Goal: Task Accomplishment & Management: Complete application form

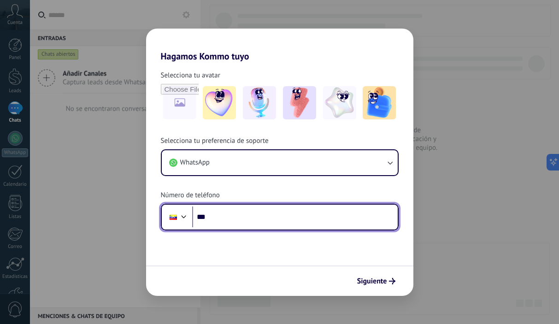
click at [250, 220] on input "***" at bounding box center [295, 217] width 206 height 21
type input "**********"
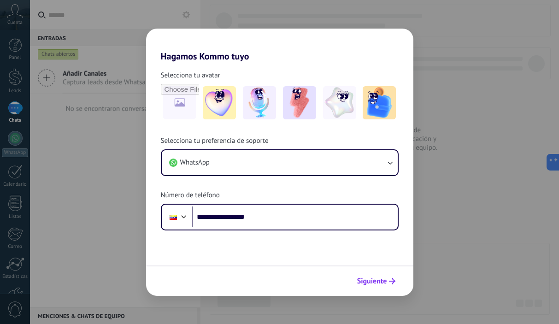
click at [358, 285] on span "Siguiente" at bounding box center [372, 281] width 30 height 6
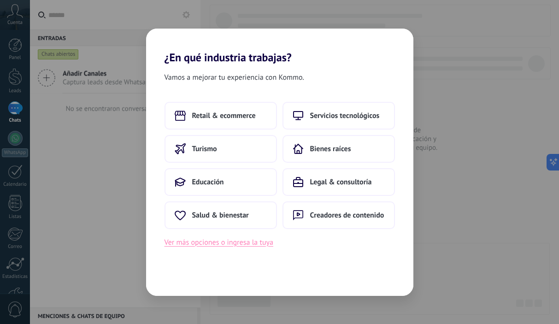
click at [260, 242] on button "Ver más opciones o ingresa la tuya" at bounding box center [219, 243] width 109 height 12
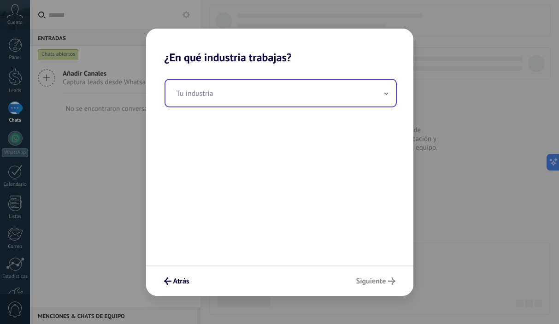
click at [286, 99] on input "text" at bounding box center [281, 93] width 231 height 27
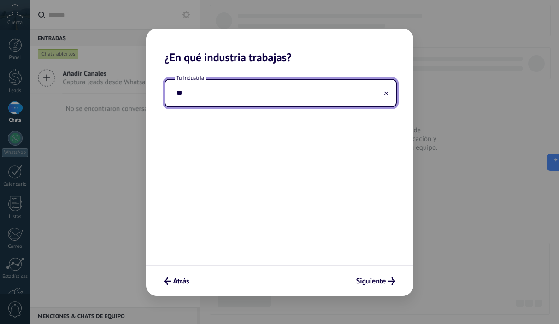
type input "*"
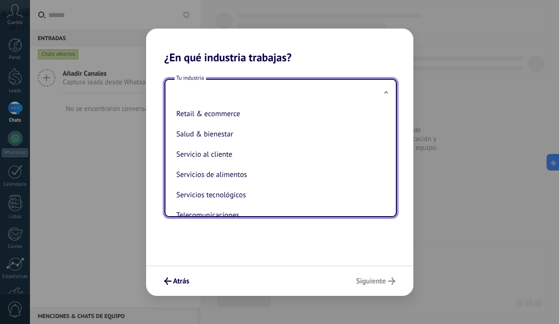
scroll to position [185, 0]
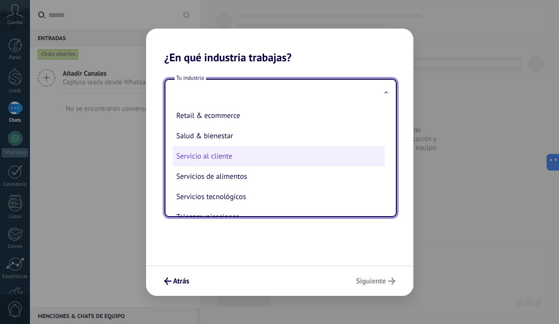
click at [261, 161] on li "Servicio al cliente" at bounding box center [279, 156] width 212 height 20
type input "**********"
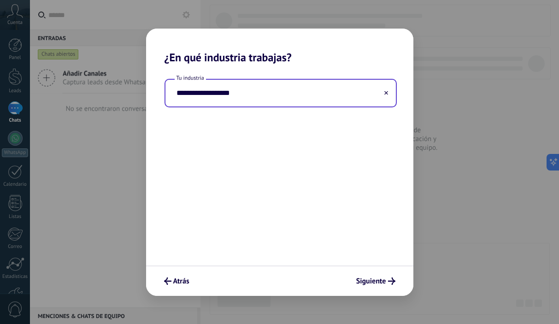
click at [377, 291] on div "Atrás Siguiente" at bounding box center [280, 281] width 268 height 30
click at [376, 284] on span "Siguiente" at bounding box center [372, 281] width 30 height 6
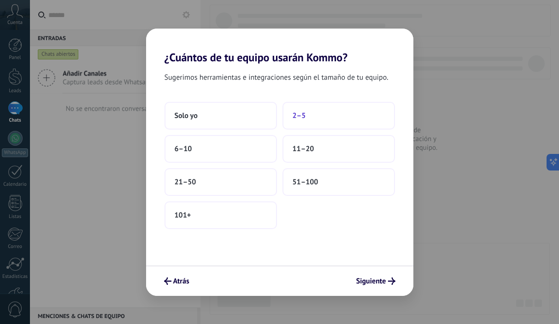
click at [294, 118] on span "2–5" at bounding box center [299, 115] width 13 height 9
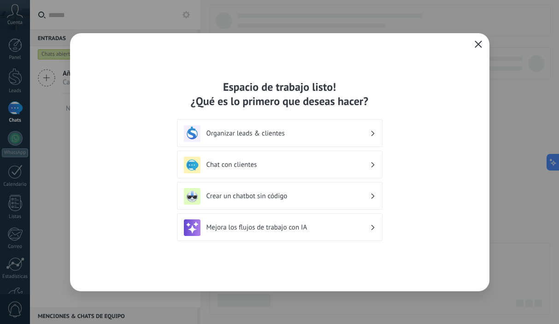
click at [356, 137] on h3 "Organizar leads & clientes" at bounding box center [289, 133] width 164 height 9
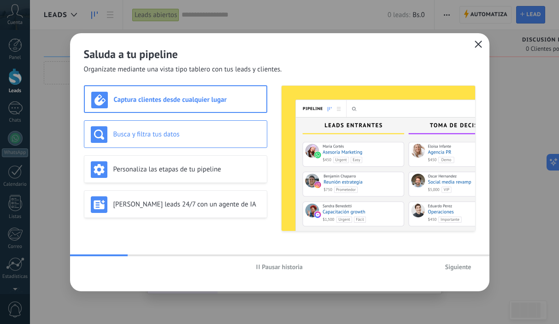
click at [250, 131] on h3 "Busca y filtra tus datos" at bounding box center [186, 134] width 147 height 9
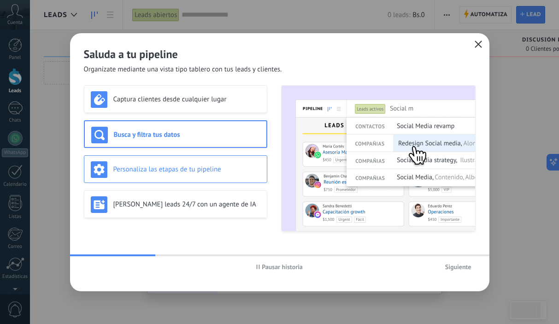
click at [243, 176] on div "Personaliza las etapas de tu pipeline" at bounding box center [176, 169] width 170 height 17
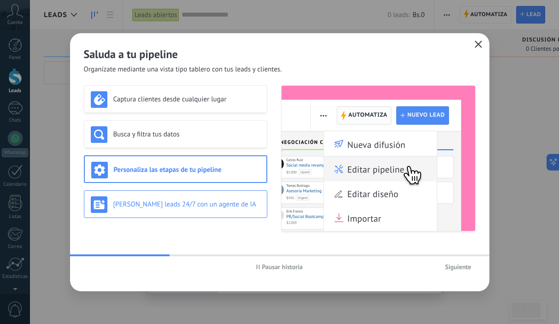
click at [232, 204] on h3 "[PERSON_NAME] leads 24/7 con un agente de IA" at bounding box center [186, 204] width 147 height 9
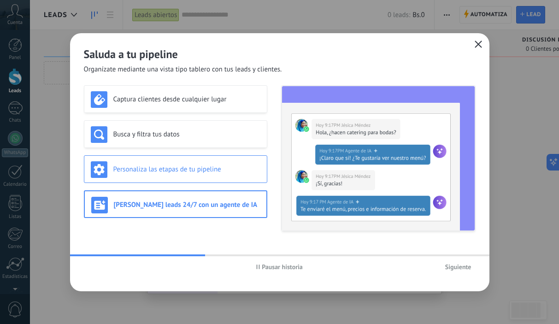
click at [243, 169] on h3 "Personaliza las etapas de tu pipeline" at bounding box center [186, 169] width 147 height 9
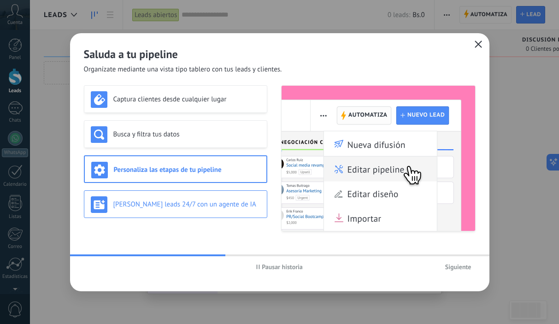
click at [247, 196] on div "[PERSON_NAME] leads 24/7 con un agente de IA" at bounding box center [176, 204] width 170 height 17
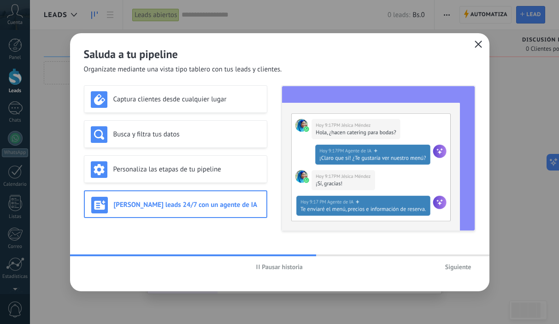
click at [449, 268] on span "Siguiente" at bounding box center [459, 267] width 26 height 6
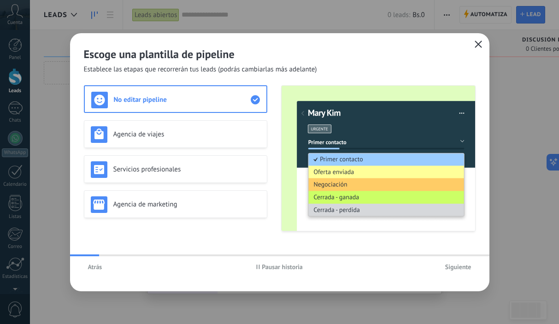
click at [449, 268] on span "Siguiente" at bounding box center [459, 267] width 26 height 6
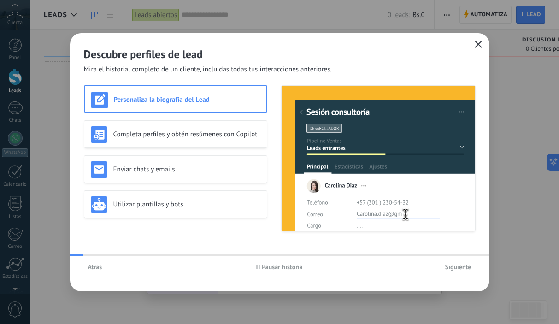
click at [449, 268] on span "Siguiente" at bounding box center [459, 267] width 26 height 6
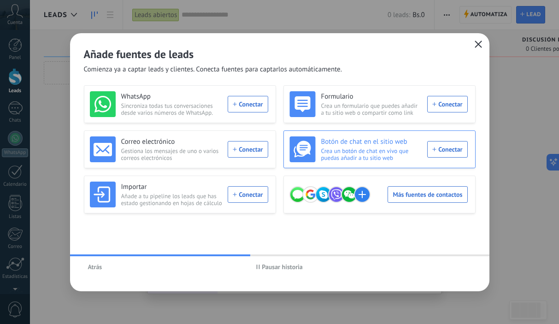
click at [428, 150] on div "Botón de chat en el sitio web Crea un botón de chat en vivo que puedas añadir a…" at bounding box center [379, 150] width 178 height 26
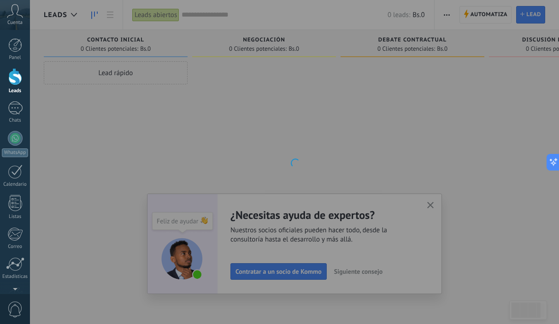
scroll to position [59, 0]
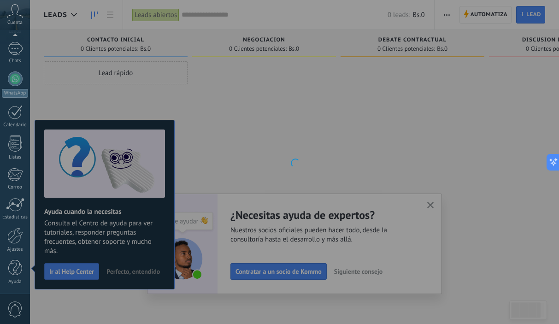
click at [233, 177] on div at bounding box center [294, 162] width 529 height 324
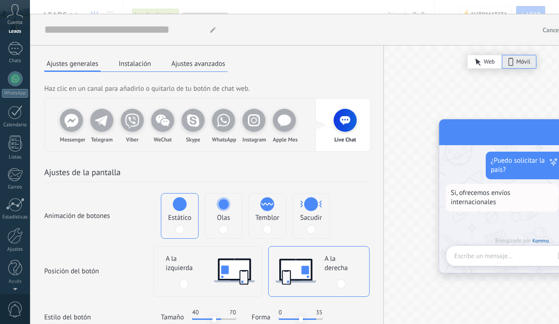
scroll to position [0, 0]
click at [24, 12] on div "Cuenta" at bounding box center [15, 15] width 30 height 30
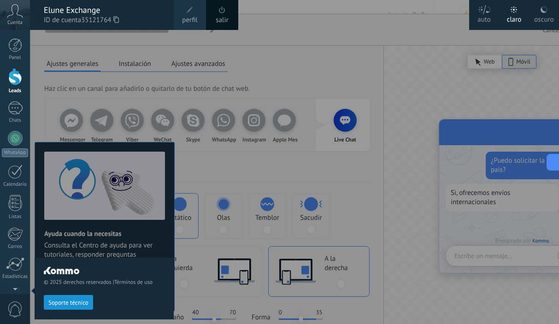
click at [19, 21] on span "Cuenta" at bounding box center [14, 23] width 15 height 6
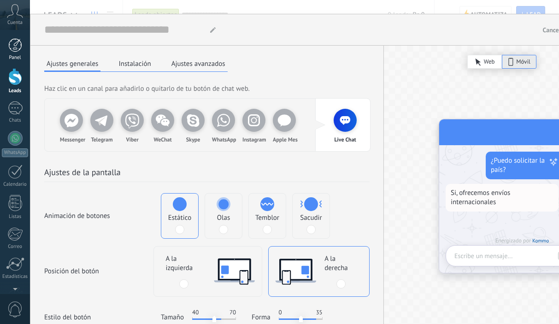
click at [18, 55] on div "Panel" at bounding box center [15, 58] width 27 height 6
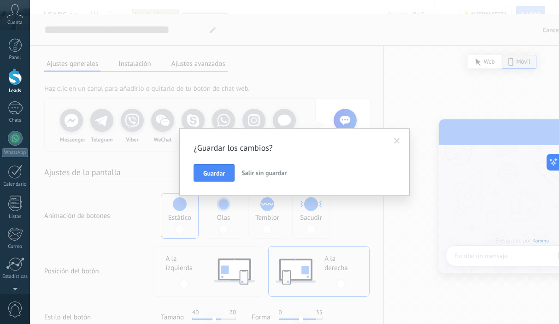
click at [263, 173] on span "Salir sin guardar" at bounding box center [264, 173] width 45 height 8
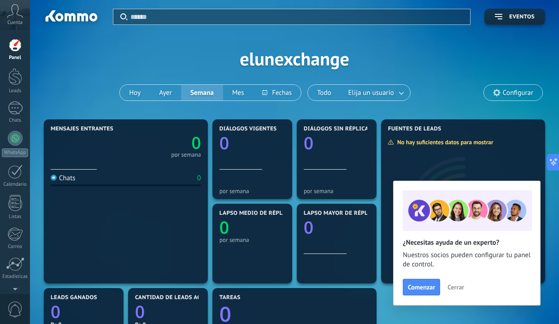
click at [109, 46] on div "Aplicar Eventos elunexchange [DATE] [DATE] Semana Mes Todo Elija un usuario Con…" at bounding box center [295, 58] width 502 height 117
click at [17, 72] on div at bounding box center [15, 76] width 14 height 17
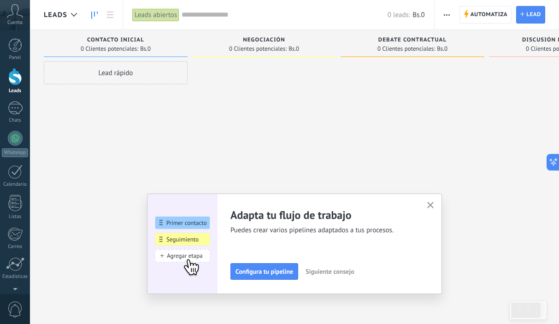
click at [106, 67] on div "Lead rápido" at bounding box center [116, 72] width 144 height 23
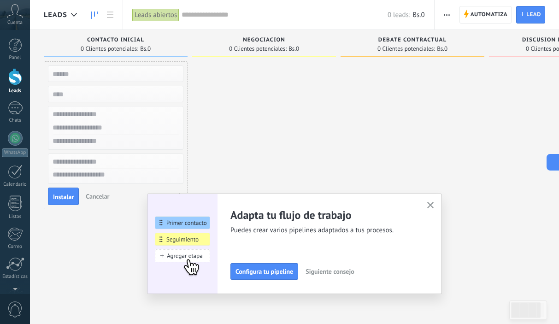
click at [213, 96] on div at bounding box center [264, 163] width 144 height 204
click at [425, 201] on button "button" at bounding box center [431, 206] width 12 height 12
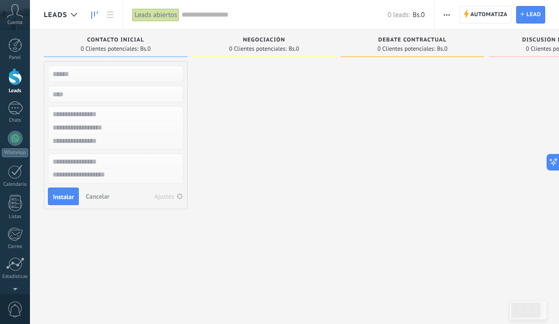
click at [91, 194] on span "Cancelar" at bounding box center [98, 196] width 24 height 8
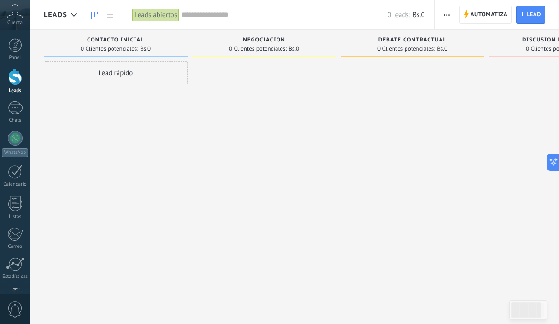
click at [141, 69] on div "Lead rápido" at bounding box center [116, 72] width 144 height 23
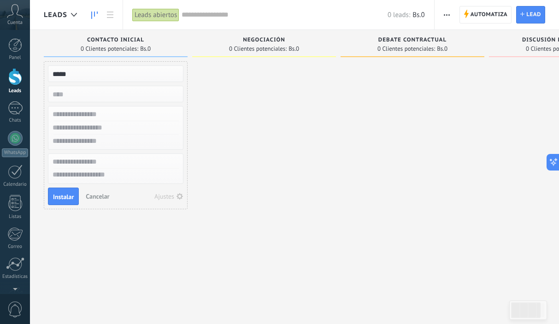
type input "*****"
type input "**"
click at [140, 109] on input "text" at bounding box center [115, 114] width 135 height 13
type input "*****"
type input "*"
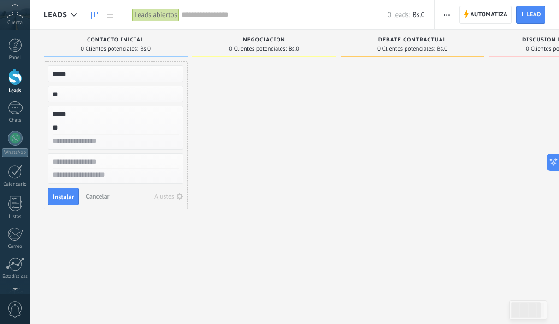
type input "*"
type input "**********"
click at [63, 200] on span "Instalar" at bounding box center [63, 197] width 21 height 6
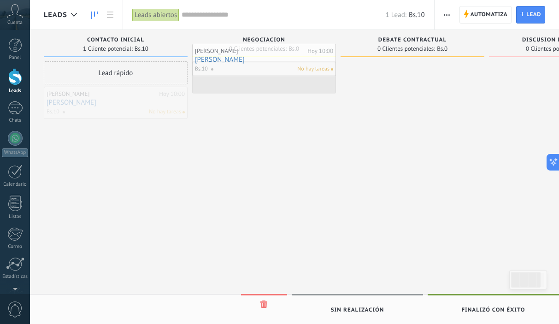
drag, startPoint x: 137, startPoint y: 98, endPoint x: 286, endPoint y: 55, distance: 154.6
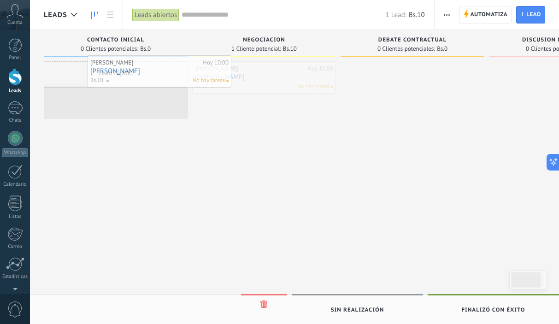
drag, startPoint x: 267, startPoint y: 77, endPoint x: 162, endPoint y: 71, distance: 104.8
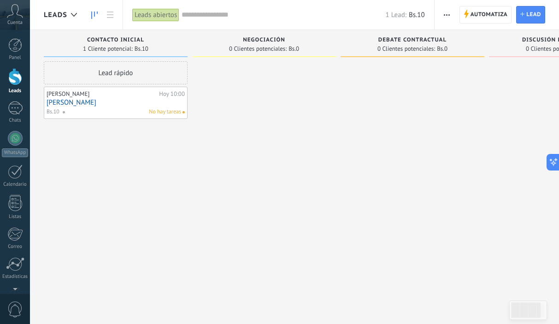
click at [209, 167] on div at bounding box center [264, 163] width 144 height 204
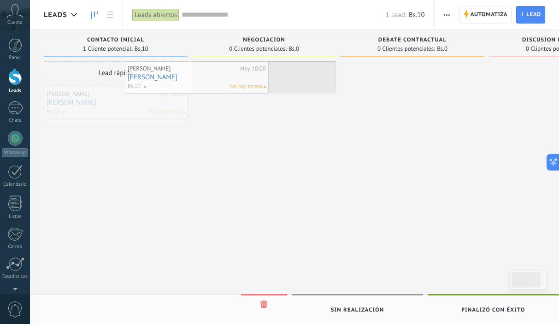
drag, startPoint x: 125, startPoint y: 103, endPoint x: 207, endPoint y: 77, distance: 85.6
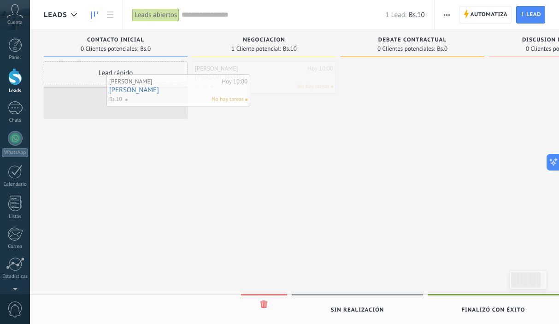
drag, startPoint x: 253, startPoint y: 80, endPoint x: 160, endPoint y: 94, distance: 94.6
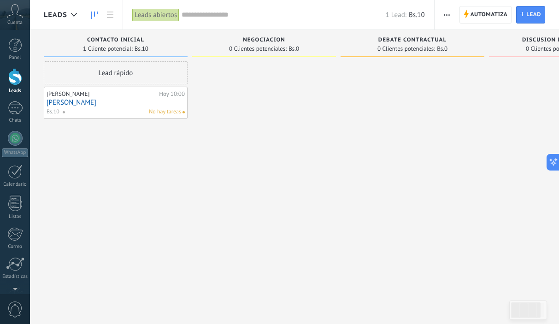
click at [162, 17] on div "Leads abiertos" at bounding box center [155, 14] width 47 height 13
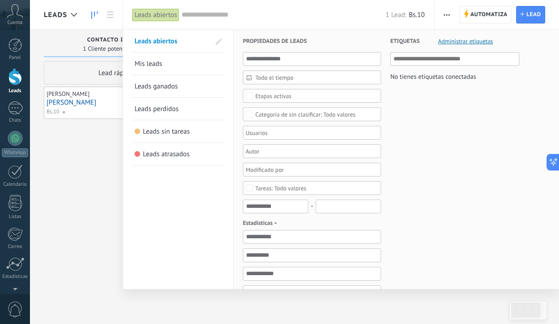
click at [185, 61] on link "Mis leads" at bounding box center [178, 64] width 87 height 22
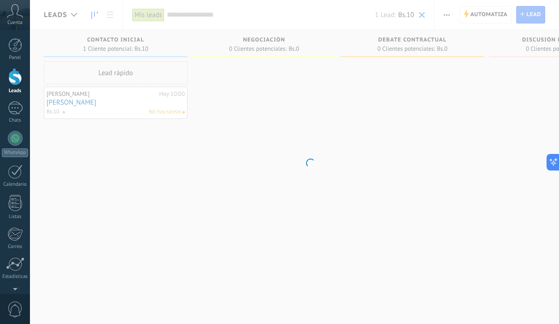
click at [155, 15] on div "Mis leads" at bounding box center [148, 14] width 32 height 13
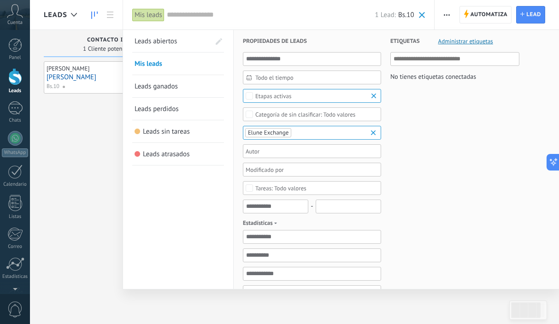
click at [177, 46] on link "Leads abiertos" at bounding box center [173, 41] width 76 height 22
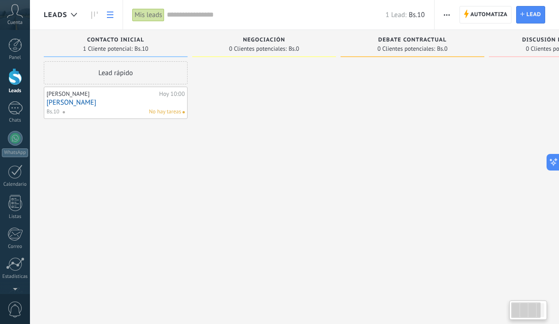
click at [112, 18] on use at bounding box center [110, 15] width 6 height 6
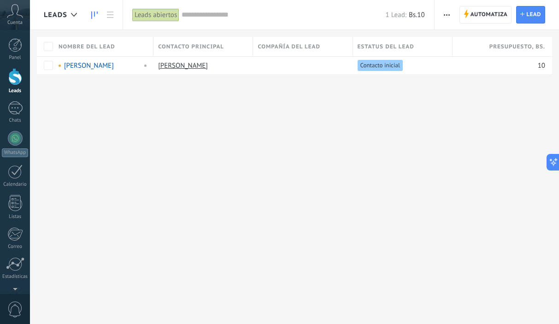
click at [97, 15] on icon at bounding box center [94, 15] width 6 height 7
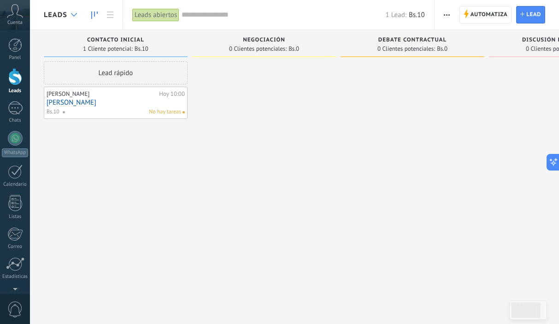
click at [74, 11] on div at bounding box center [73, 15] width 15 height 18
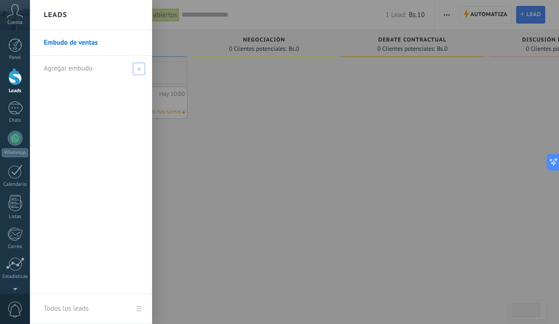
click at [138, 66] on span at bounding box center [139, 69] width 12 height 12
type input "*"
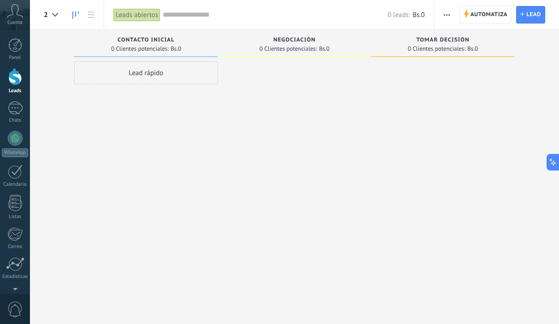
click at [309, 42] on span "Negociación" at bounding box center [294, 40] width 42 height 6
click at [321, 37] on div "Negociación" at bounding box center [294, 41] width 135 height 8
click at [310, 43] on span "Negociación" at bounding box center [294, 40] width 42 height 6
click at [90, 16] on icon at bounding box center [91, 15] width 6 height 6
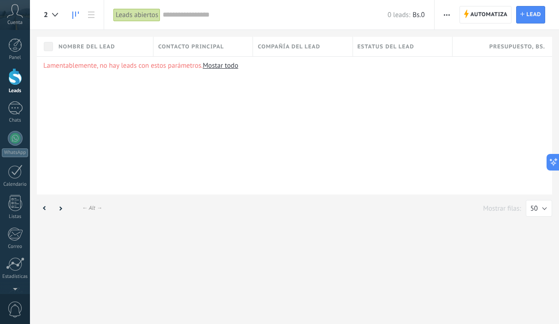
click at [79, 13] on link at bounding box center [76, 15] width 16 height 18
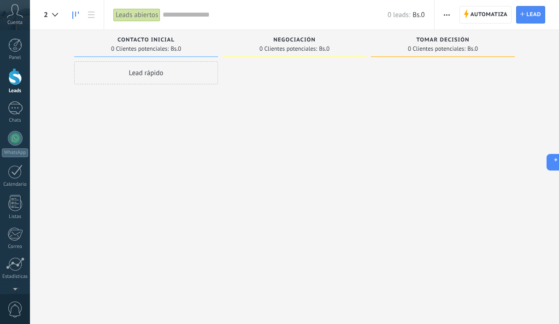
click at [152, 11] on div "Leads abiertos" at bounding box center [136, 14] width 47 height 13
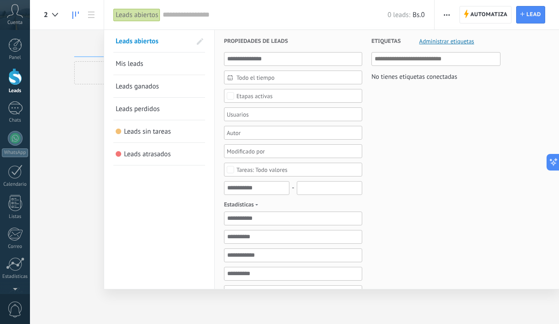
click at [152, 11] on div "Leads abiertos" at bounding box center [136, 14] width 47 height 13
click at [85, 76] on div at bounding box center [279, 162] width 559 height 324
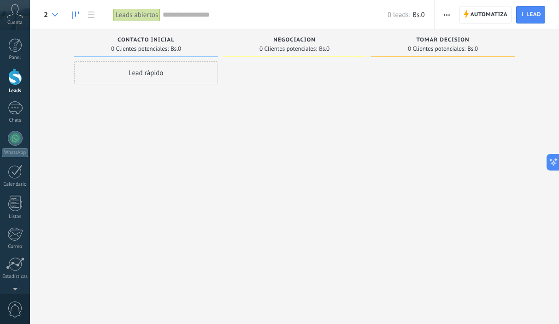
click at [55, 14] on icon at bounding box center [55, 15] width 6 height 4
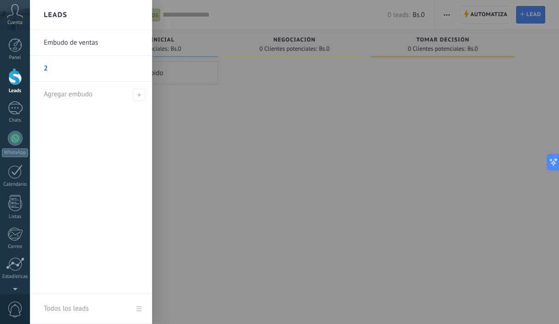
click at [64, 38] on link "Embudo de ventas" at bounding box center [93, 43] width 99 height 26
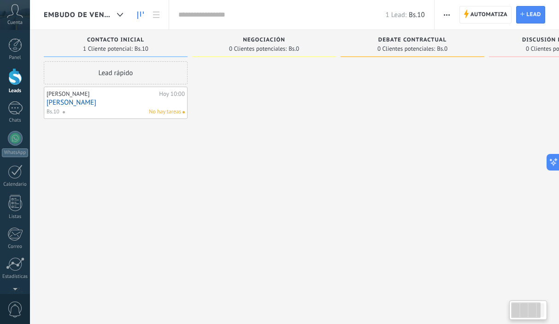
click at [223, 111] on div at bounding box center [264, 163] width 144 height 204
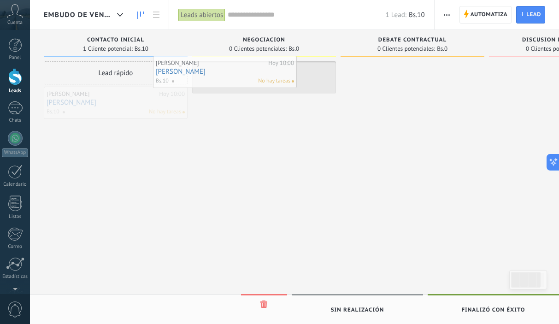
drag, startPoint x: 145, startPoint y: 100, endPoint x: 254, endPoint y: 69, distance: 113.6
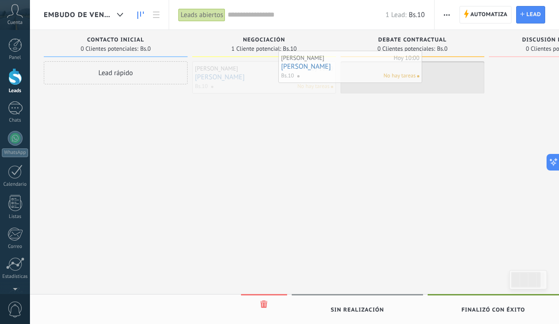
drag, startPoint x: 274, startPoint y: 80, endPoint x: 360, endPoint y: 69, distance: 86.9
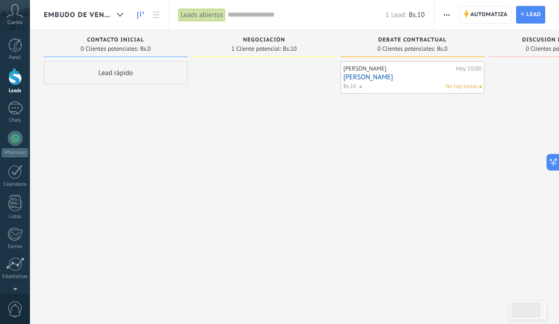
click at [290, 46] on span "Bs.10" at bounding box center [290, 49] width 14 height 6
click at [290, 46] on span "Bs.0" at bounding box center [294, 49] width 11 height 6
click at [273, 38] on span "Negociación" at bounding box center [264, 40] width 42 height 6
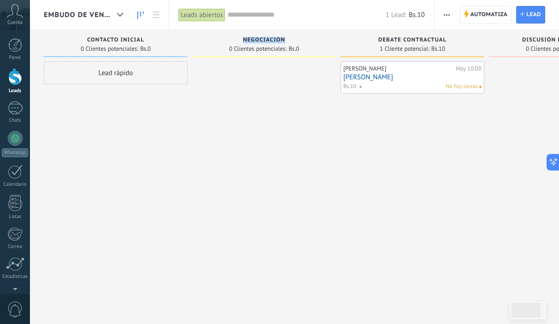
type input "*"
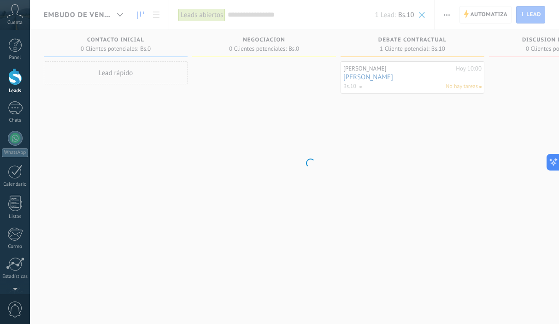
click at [277, 101] on body ".abccls-1,.abccls-2{fill-rule:evenodd}.abccls-2{fill:#fff} .abfcls-1{fill:none}…" at bounding box center [279, 162] width 559 height 324
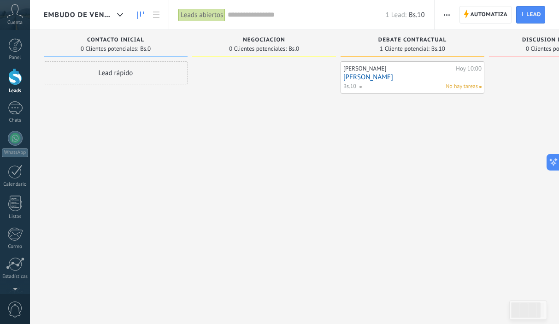
click at [454, 14] on div "Automatiza Nueva difusión Editar embudo Editar el diseño de la tarjeta Importar…" at bounding box center [448, 15] width 16 height 18
click at [442, 14] on button "button" at bounding box center [446, 15] width 13 height 18
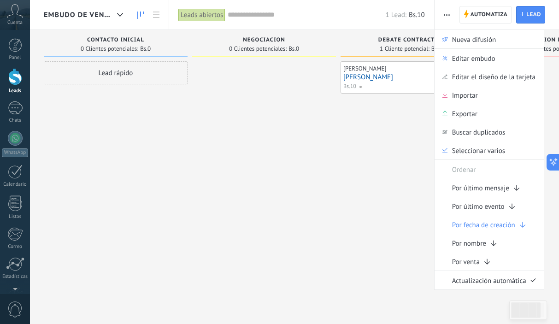
click at [311, 149] on div at bounding box center [264, 163] width 144 height 204
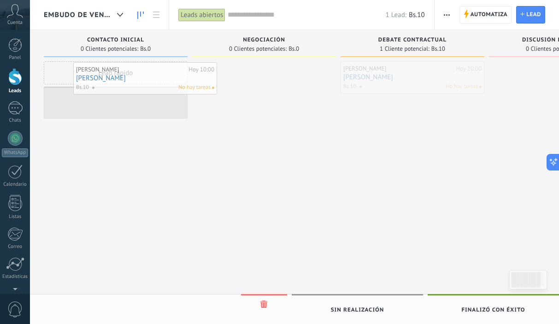
drag, startPoint x: 418, startPoint y: 71, endPoint x: 151, endPoint y: 72, distance: 267.5
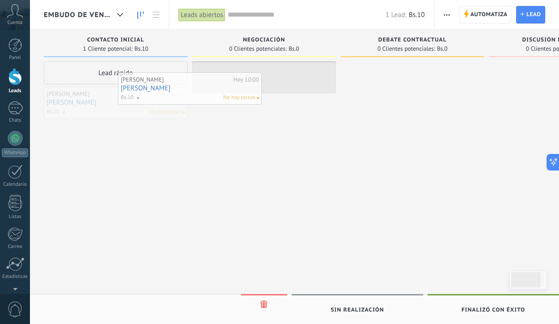
drag, startPoint x: 140, startPoint y: 98, endPoint x: 214, endPoint y: 84, distance: 75.6
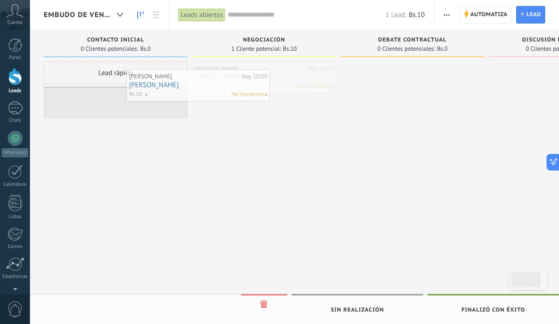
drag, startPoint x: 241, startPoint y: 79, endPoint x: 175, endPoint y: 87, distance: 66.4
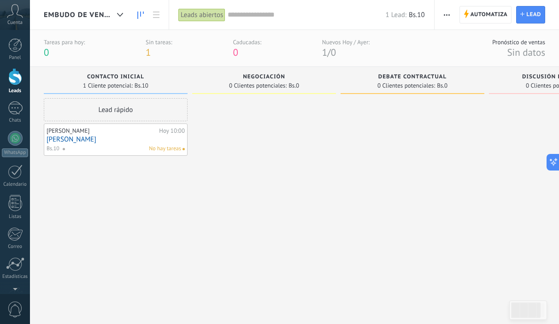
click at [131, 135] on div "[PERSON_NAME][DATE] 10:00 [PERSON_NAME].10 No hay tareas" at bounding box center [116, 139] width 138 height 27
click at [140, 114] on div "Lead rápido" at bounding box center [116, 109] width 144 height 23
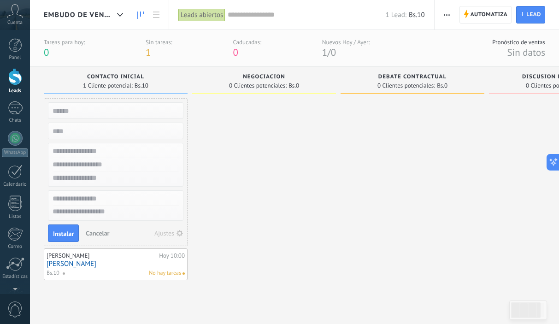
click at [166, 232] on div "Ajustes" at bounding box center [165, 233] width 20 height 6
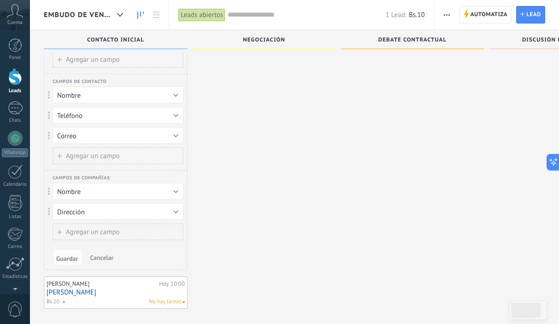
scroll to position [66, 0]
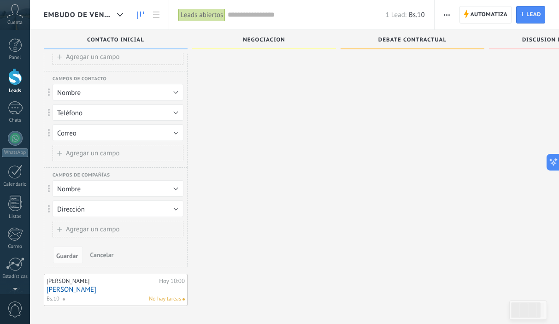
click at [105, 251] on span "Cancelar" at bounding box center [102, 255] width 24 height 8
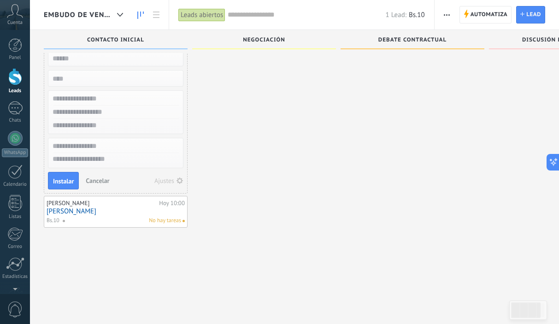
click at [215, 226] on div at bounding box center [264, 148] width 144 height 204
click at [97, 179] on span "Cancelar" at bounding box center [98, 181] width 24 height 8
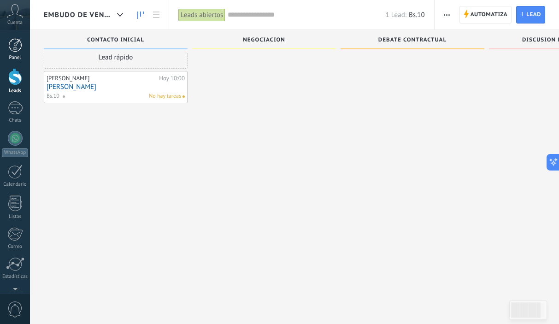
click at [23, 60] on div "Panel" at bounding box center [15, 58] width 27 height 6
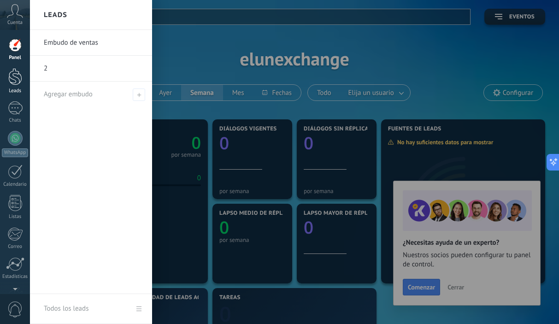
click at [18, 79] on div at bounding box center [15, 76] width 14 height 17
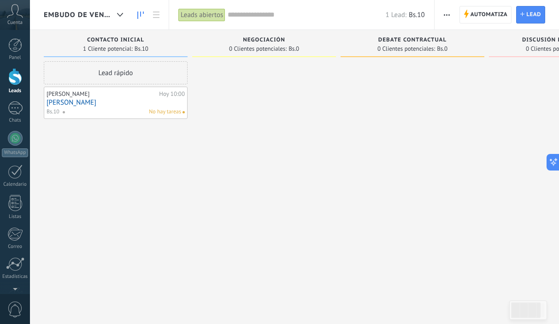
click at [113, 189] on div "Lead rápido [PERSON_NAME][DATE] 10:00 [PERSON_NAME].10 No hay tareas" at bounding box center [116, 163] width 144 height 204
click at [5, 117] on link "Chats" at bounding box center [15, 112] width 30 height 22
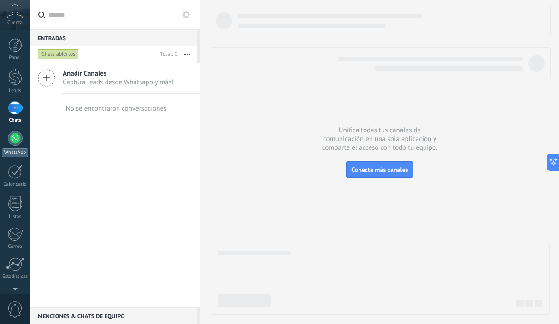
click at [16, 146] on link "WhatsApp" at bounding box center [15, 144] width 30 height 26
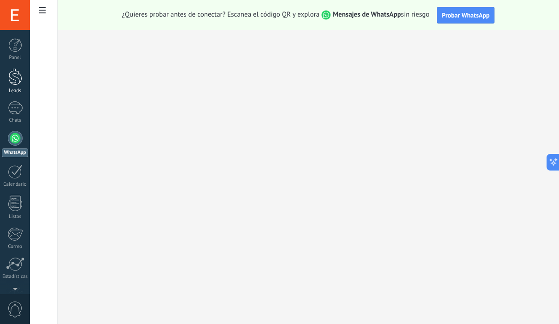
click at [20, 79] on div at bounding box center [15, 76] width 14 height 17
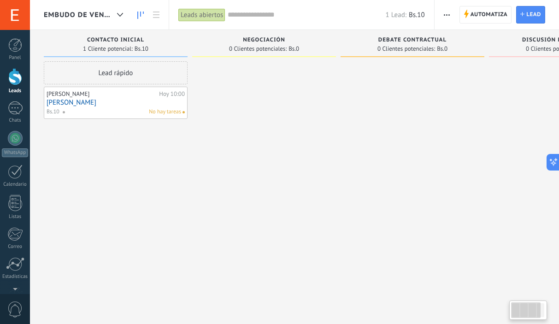
click at [144, 177] on div "Lead rápido [PERSON_NAME][DATE] 10:00 [PERSON_NAME].10 No hay tareas" at bounding box center [116, 163] width 144 height 204
